Goal: Task Accomplishment & Management: Use online tool/utility

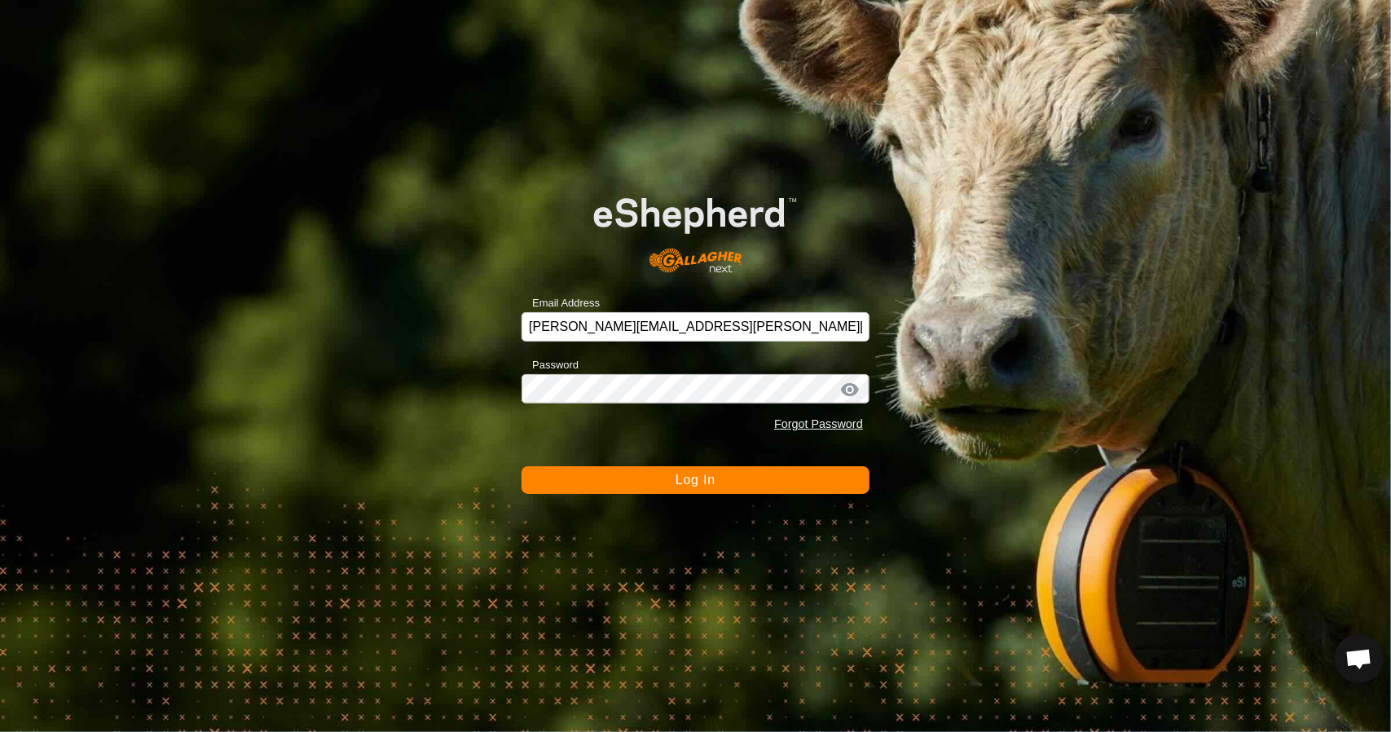
click at [697, 483] on span "Log In" at bounding box center [695, 480] width 40 height 14
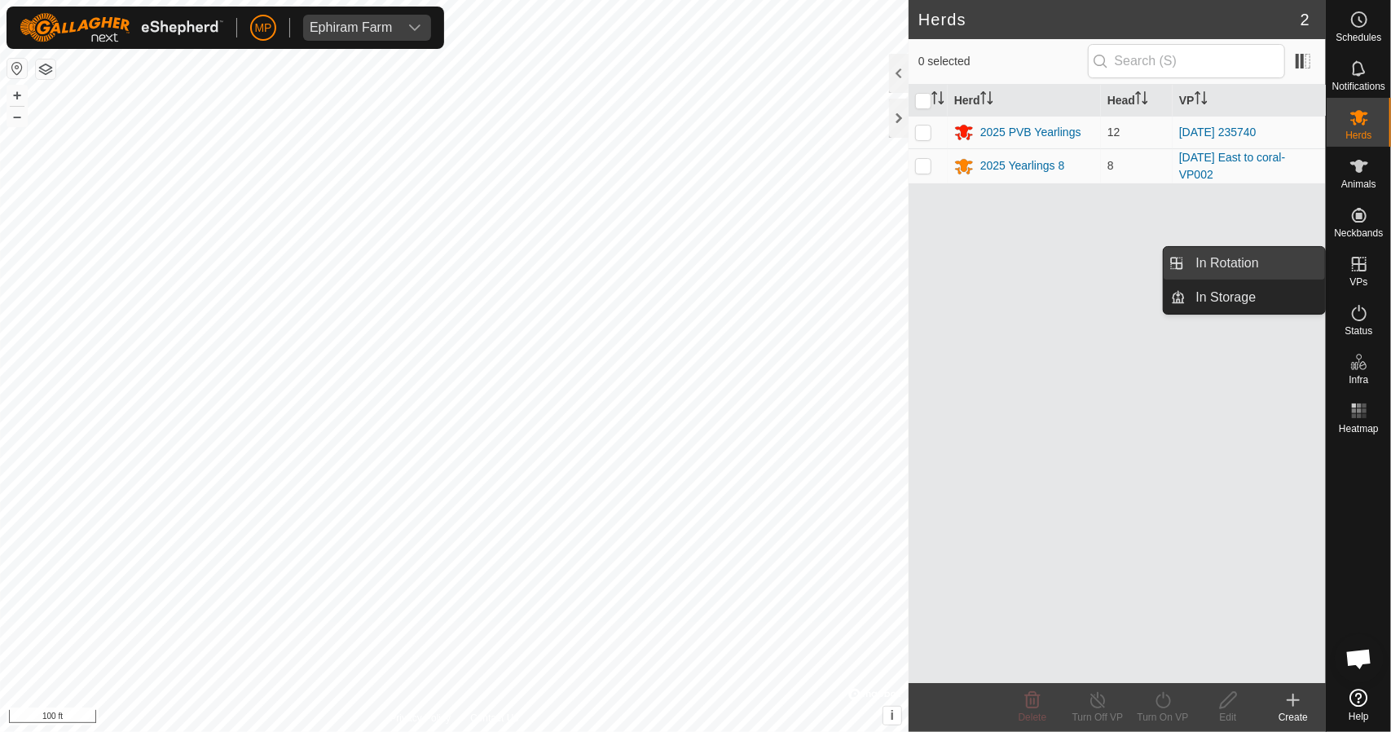
click at [1281, 263] on link "In Rotation" at bounding box center [1255, 263] width 139 height 33
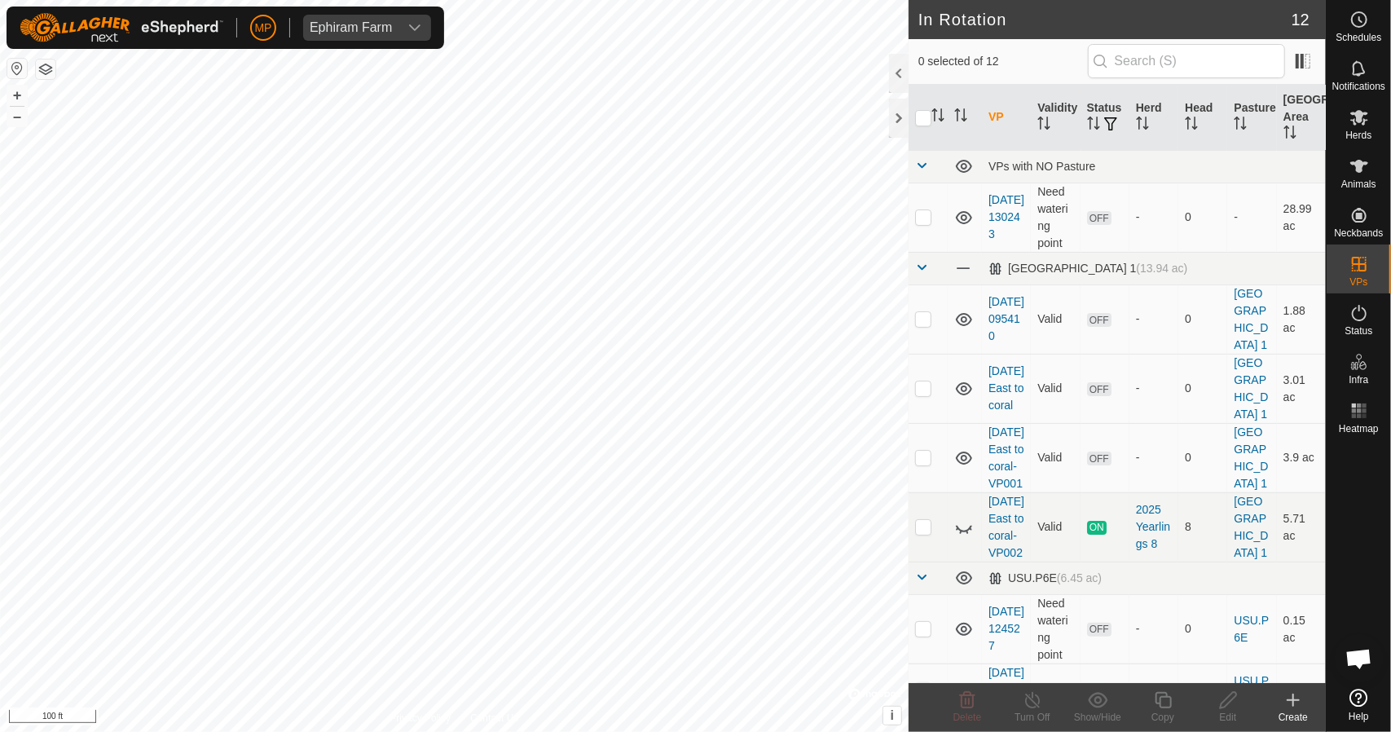
click at [1290, 705] on icon at bounding box center [1293, 700] width 20 height 20
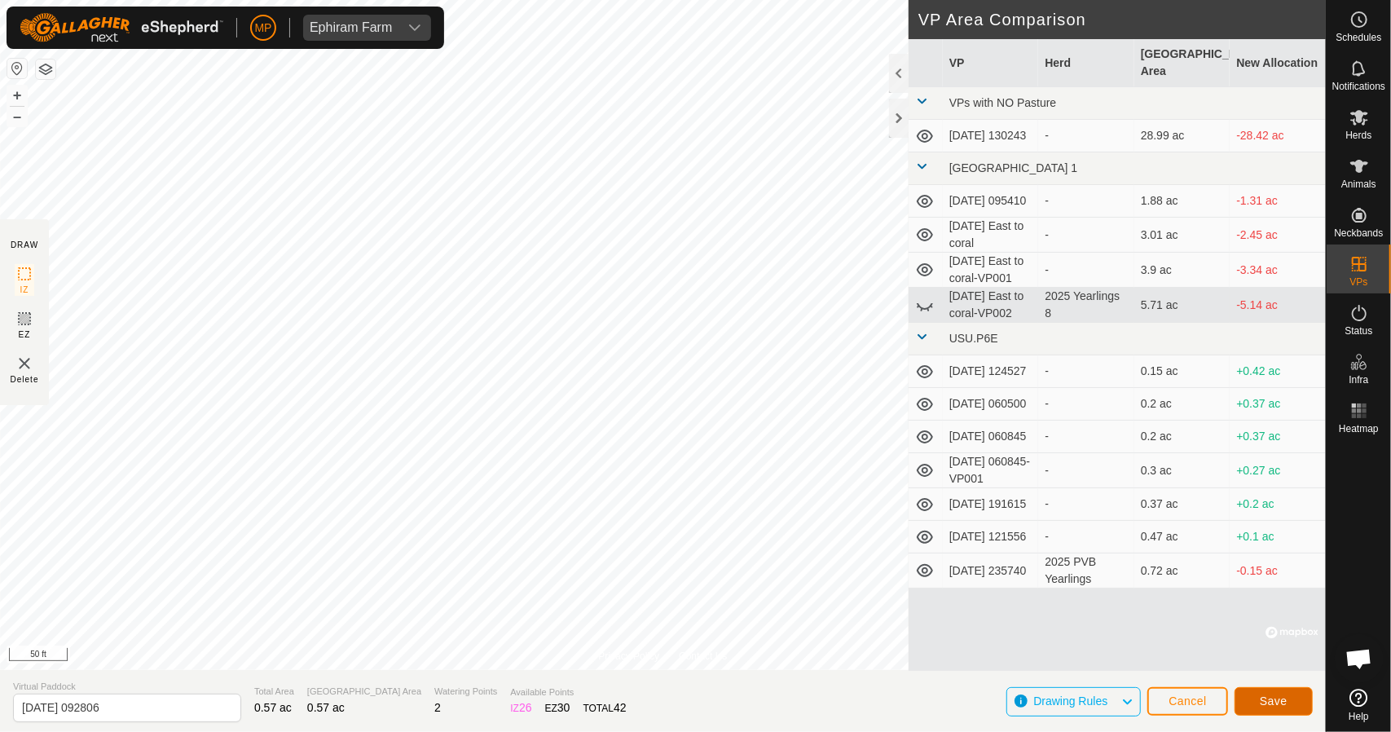
click at [1286, 694] on span "Save" at bounding box center [1274, 700] width 28 height 13
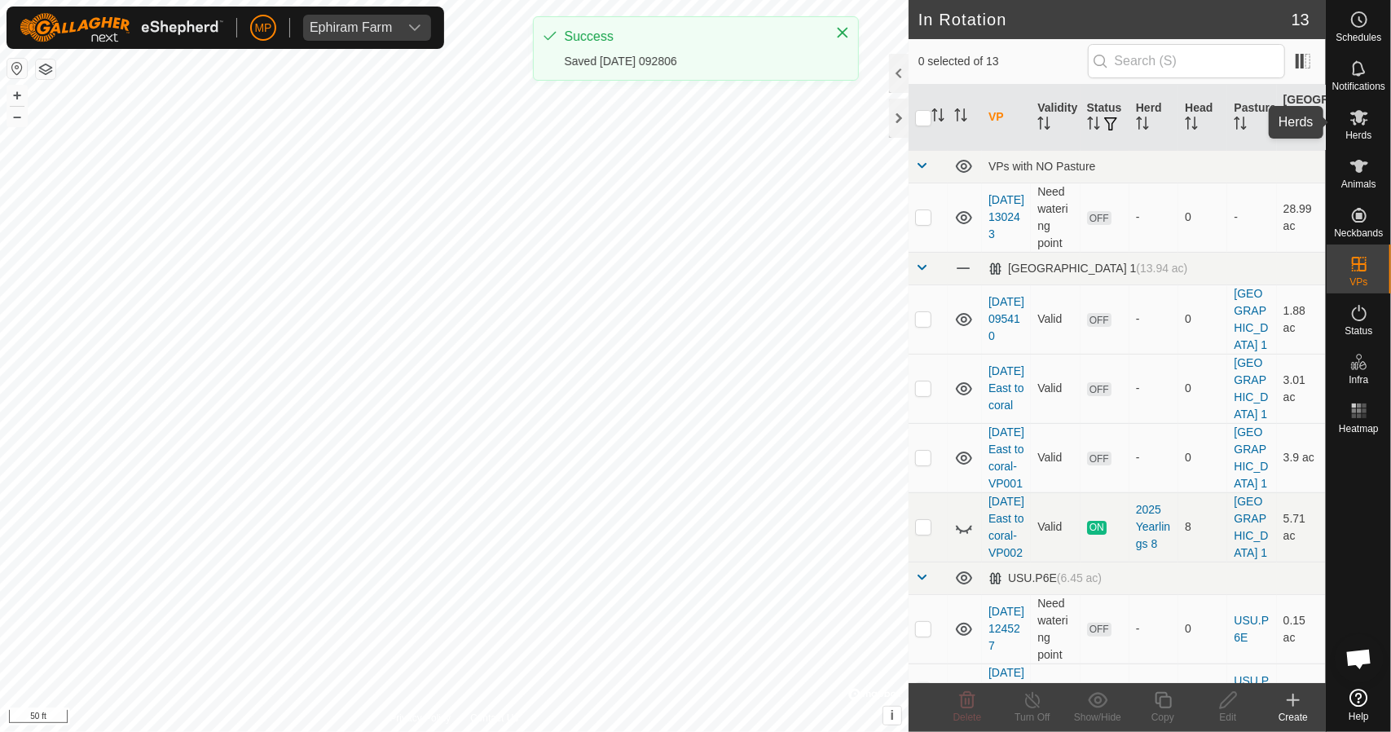
click at [1351, 133] on span "Herds" at bounding box center [1358, 135] width 26 height 10
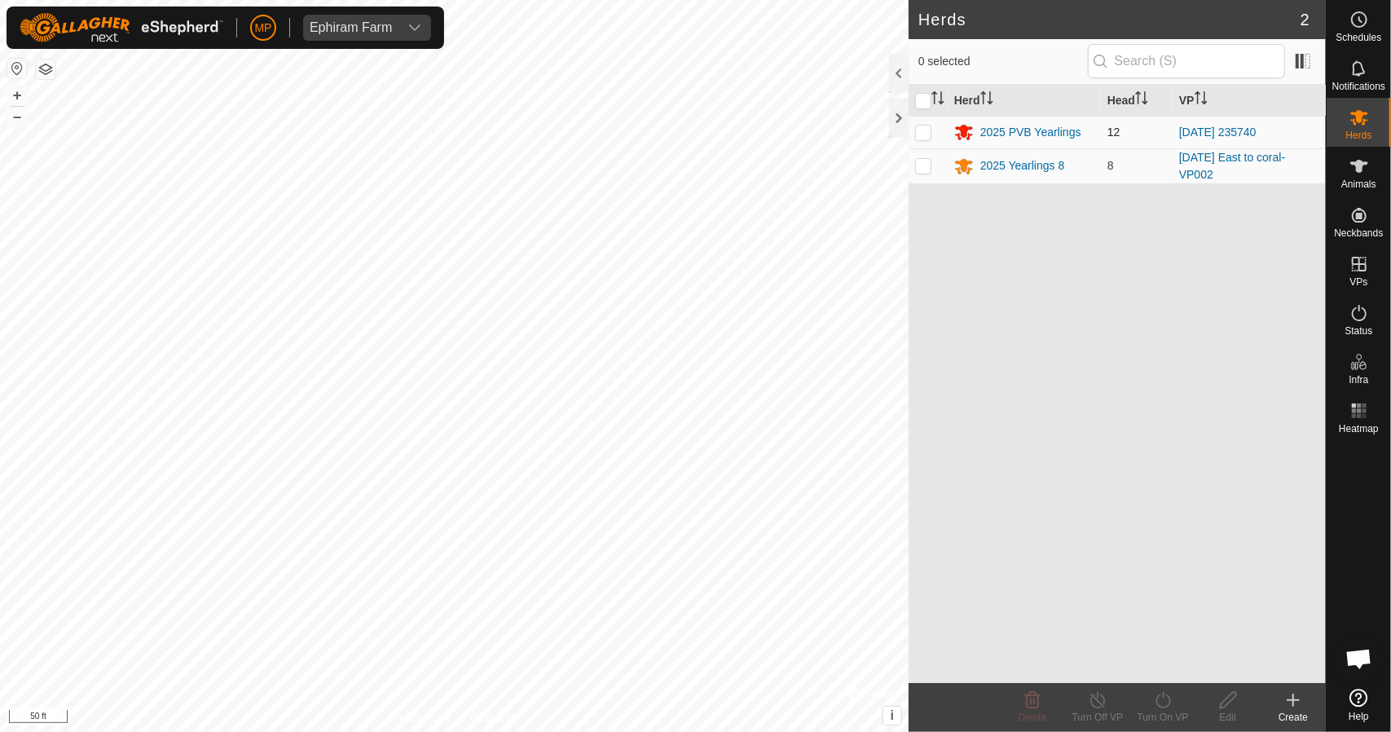
click at [924, 125] on p-checkbox at bounding box center [923, 131] width 16 height 13
checkbox input "true"
click at [1169, 706] on icon at bounding box center [1163, 700] width 20 height 20
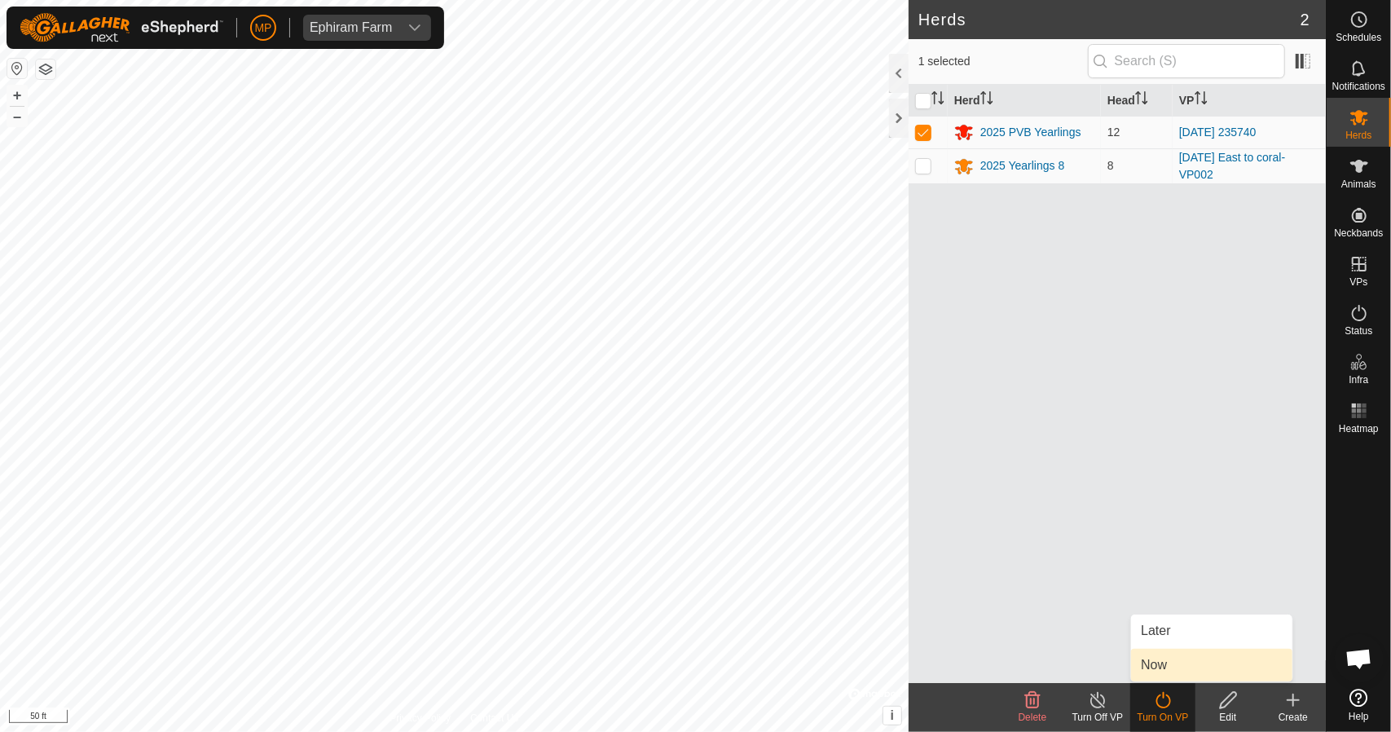
click at [1168, 661] on link "Now" at bounding box center [1211, 664] width 161 height 33
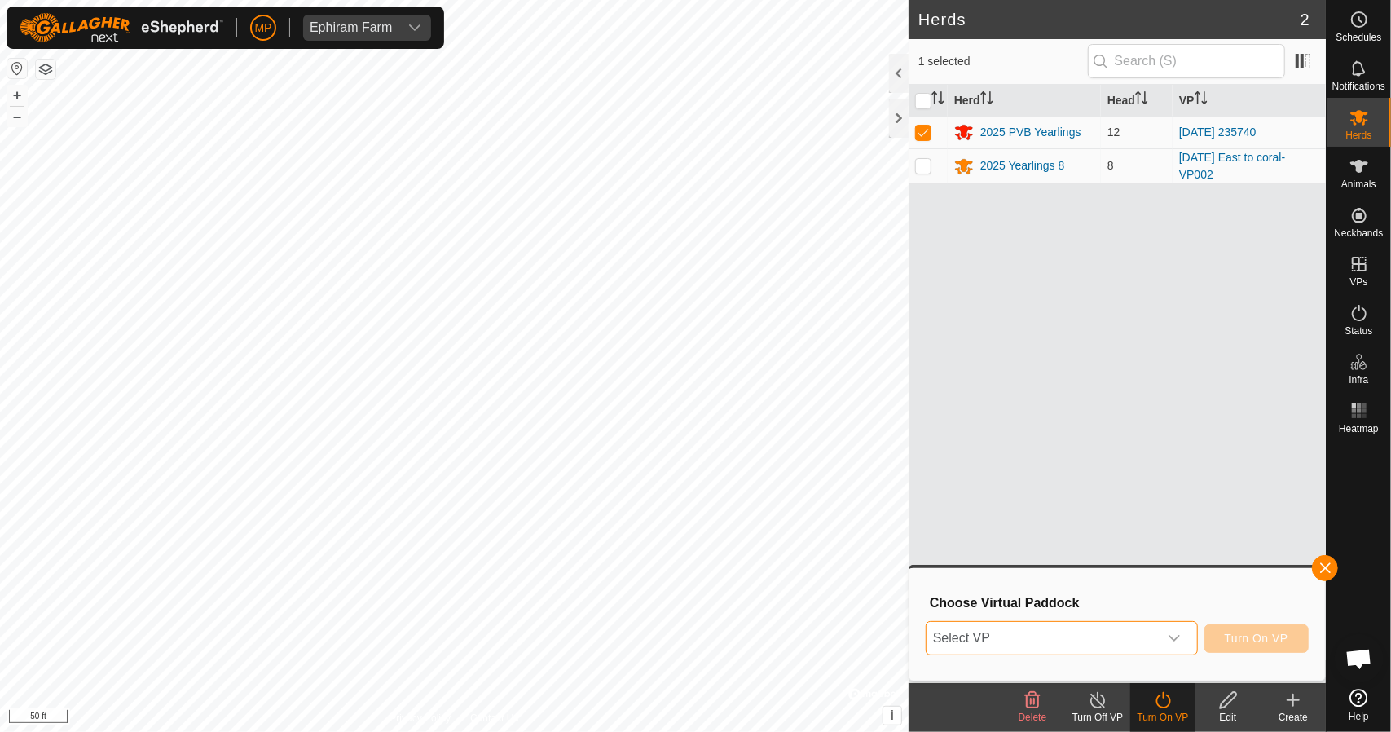
click at [1127, 637] on span "Select VP" at bounding box center [1041, 638] width 231 height 33
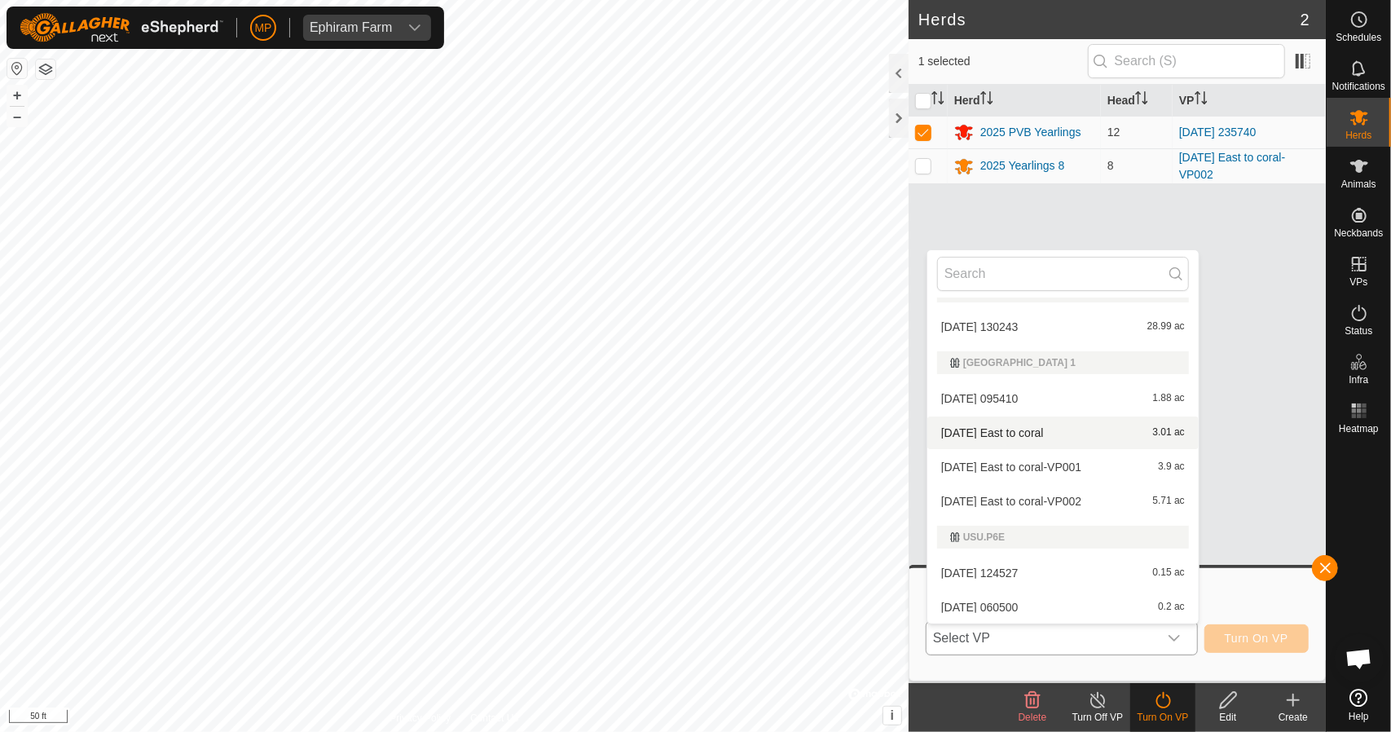
scroll to position [230, 0]
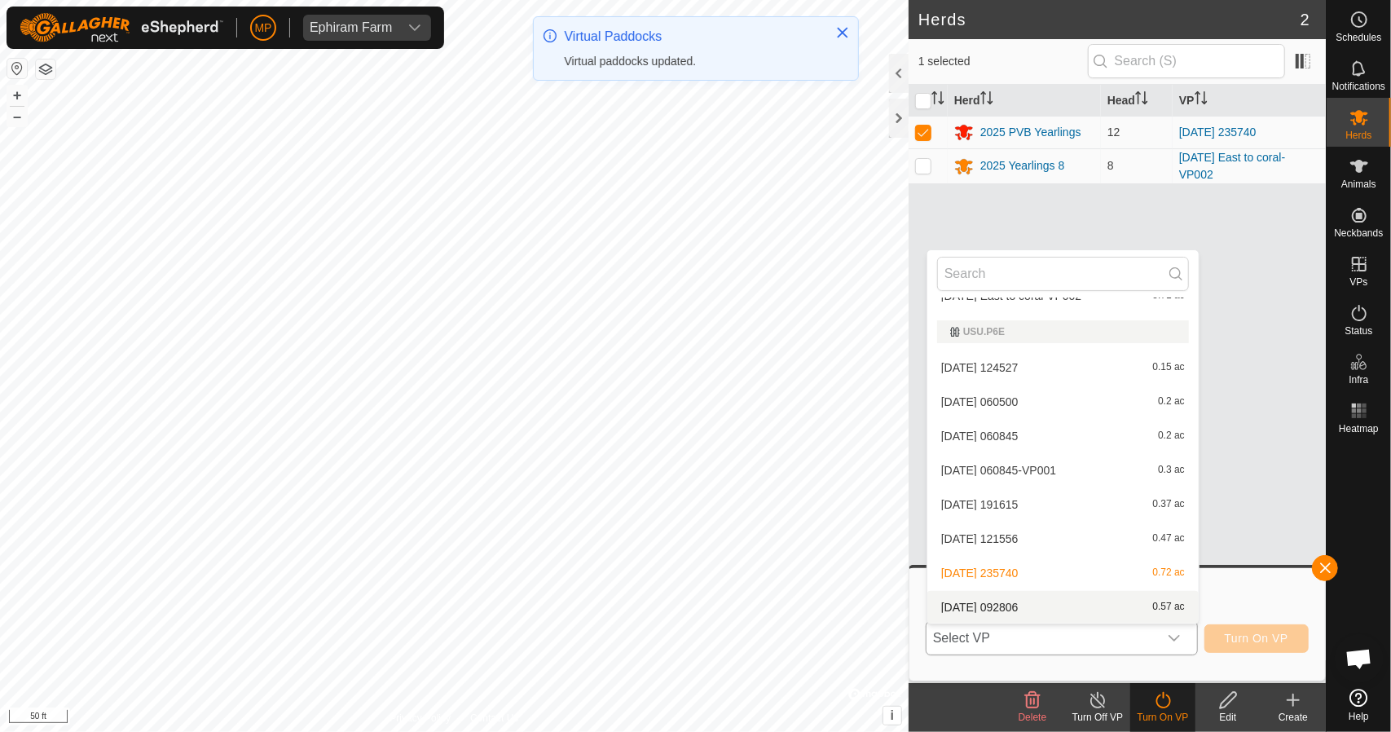
click at [1069, 592] on li "[DATE] 092806 0.57 ac" at bounding box center [1062, 607] width 271 height 33
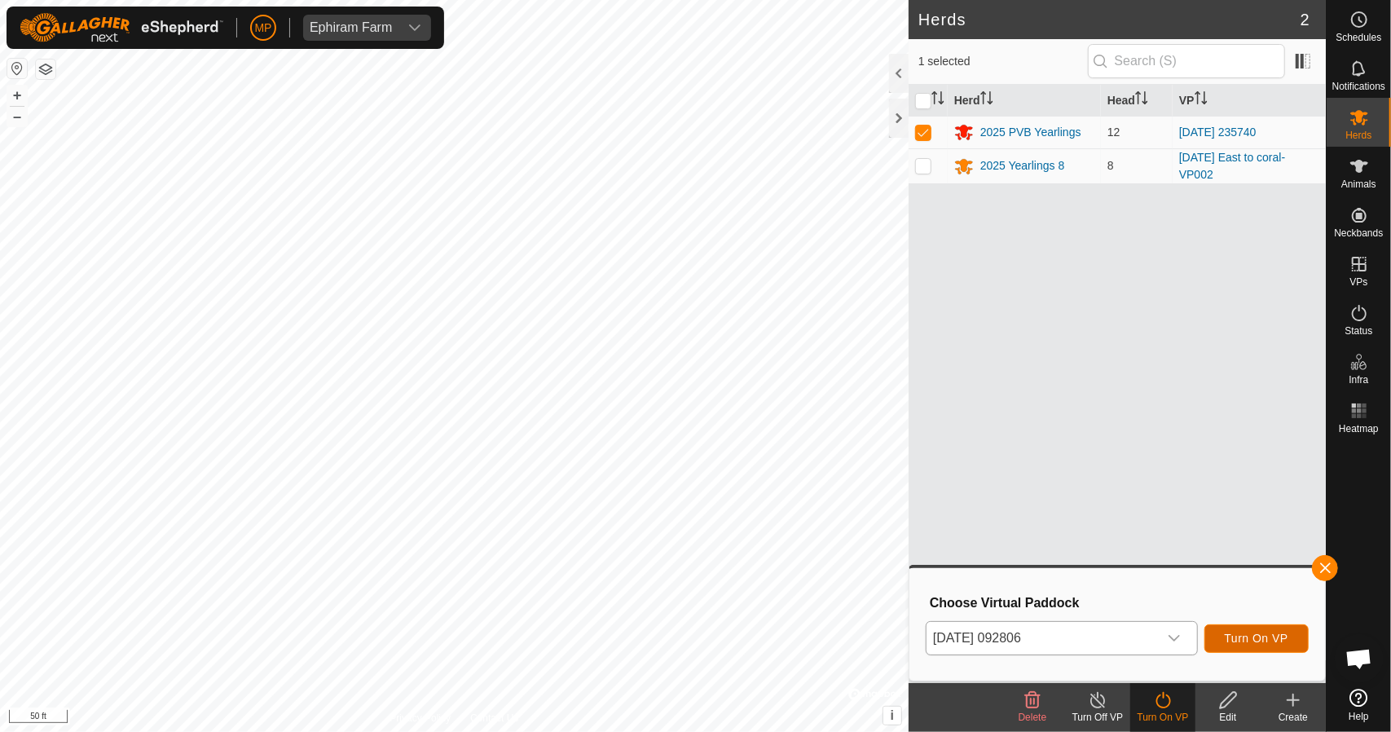
click at [1279, 636] on span "Turn On VP" at bounding box center [1256, 637] width 64 height 13
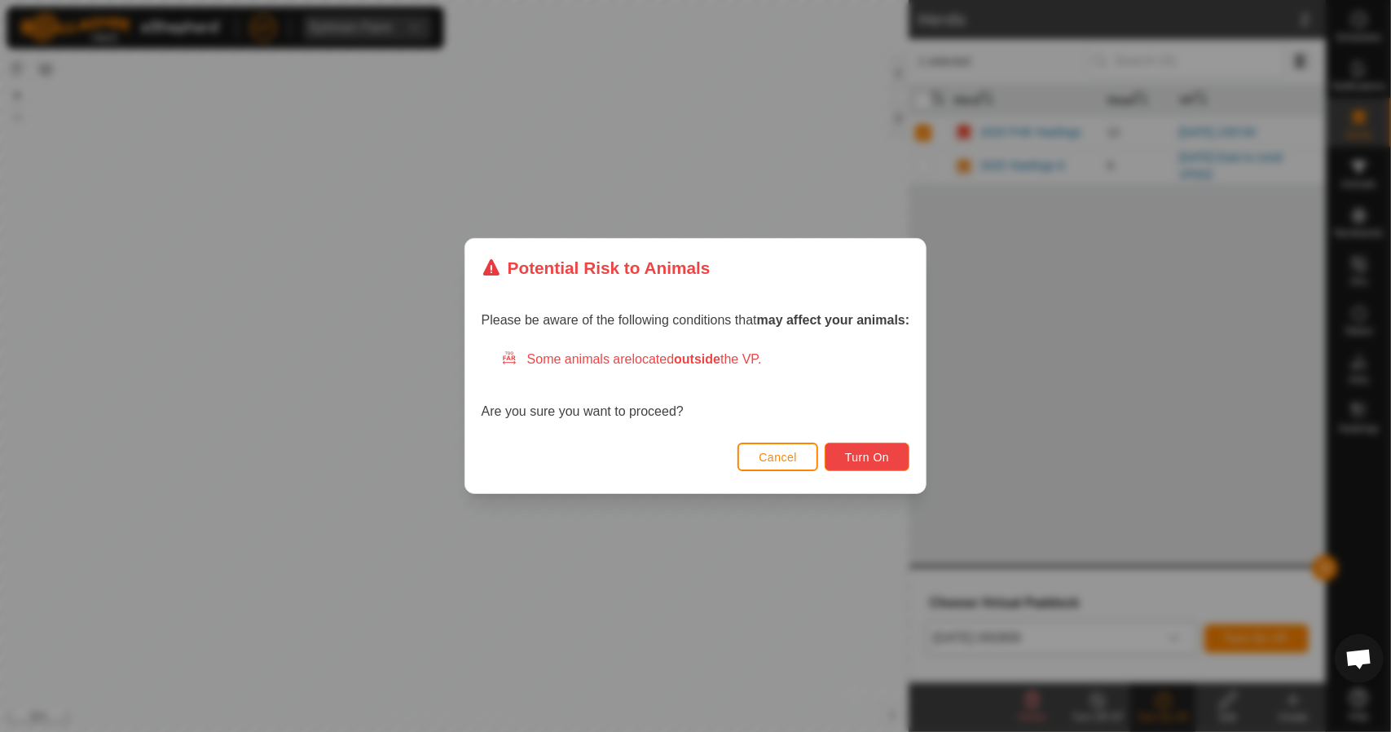
click at [882, 459] on span "Turn On" at bounding box center [867, 457] width 44 height 13
